Goal: Find specific page/section: Find specific page/section

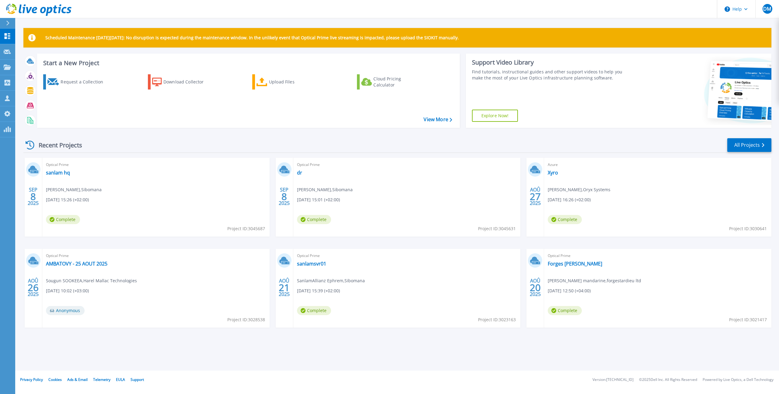
click at [432, 232] on div "Optical Prime [PERSON_NAME] , Sibomana [DATE] 15:01 (+02:00) Complete Project I…" at bounding box center [406, 197] width 227 height 79
click at [5, 52] on icon at bounding box center [7, 52] width 7 height 5
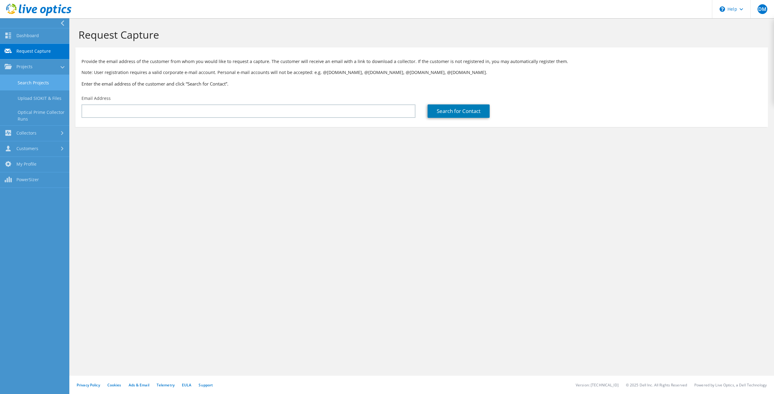
click at [30, 79] on link "Search Projects" at bounding box center [34, 83] width 69 height 16
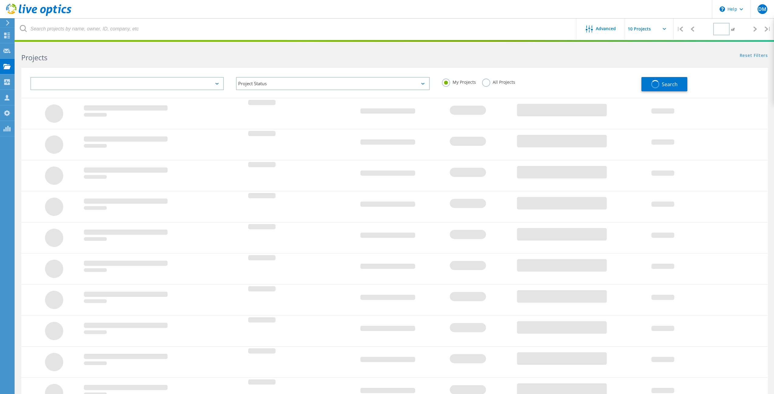
type input "1"
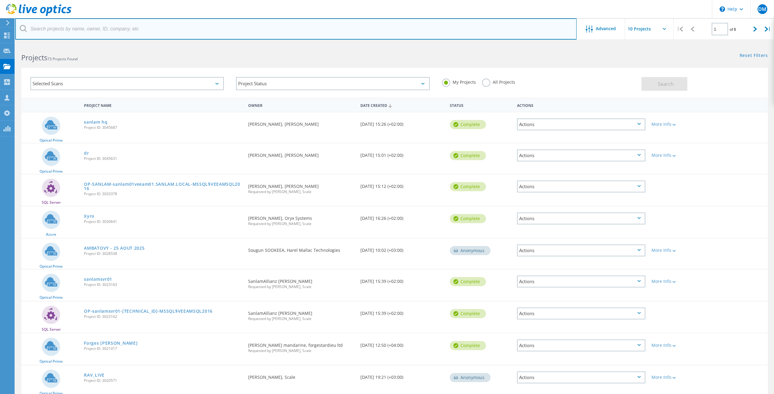
click at [73, 23] on input "text" at bounding box center [296, 28] width 562 height 21
type input "western"
